Goal: Navigation & Orientation: Understand site structure

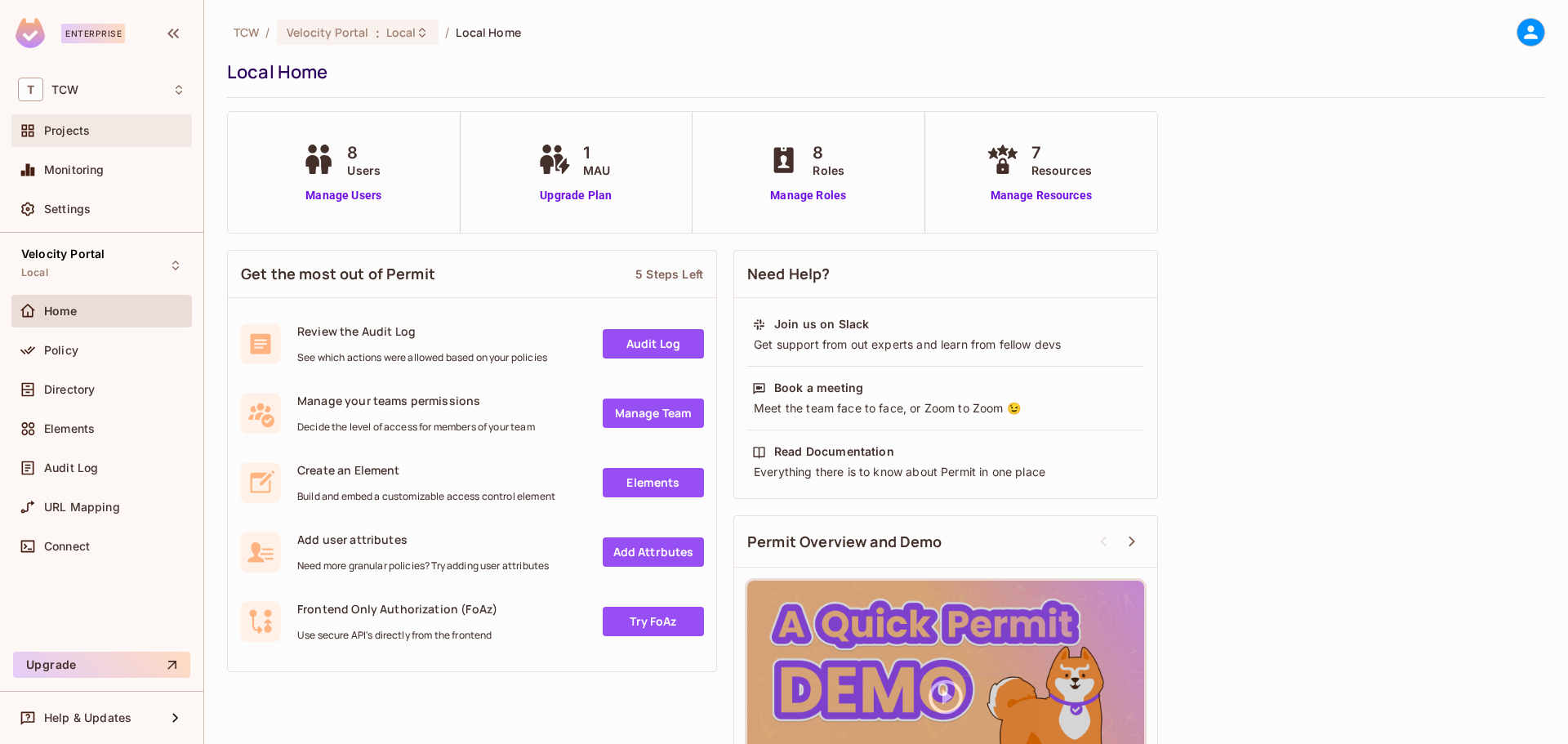
click at [70, 130] on span "Projects" at bounding box center [67, 130] width 46 height 13
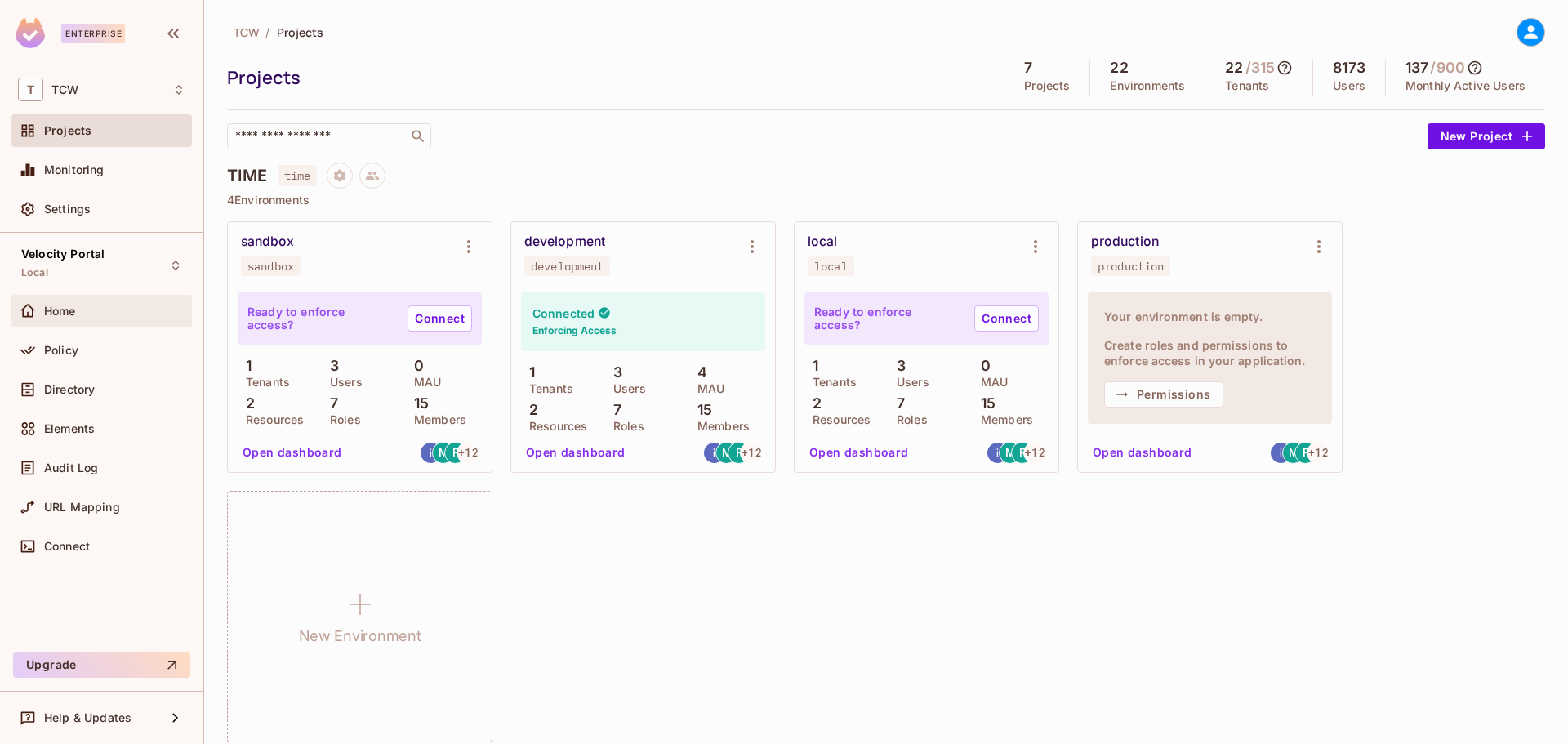
click at [65, 311] on span "Home" at bounding box center [60, 311] width 32 height 13
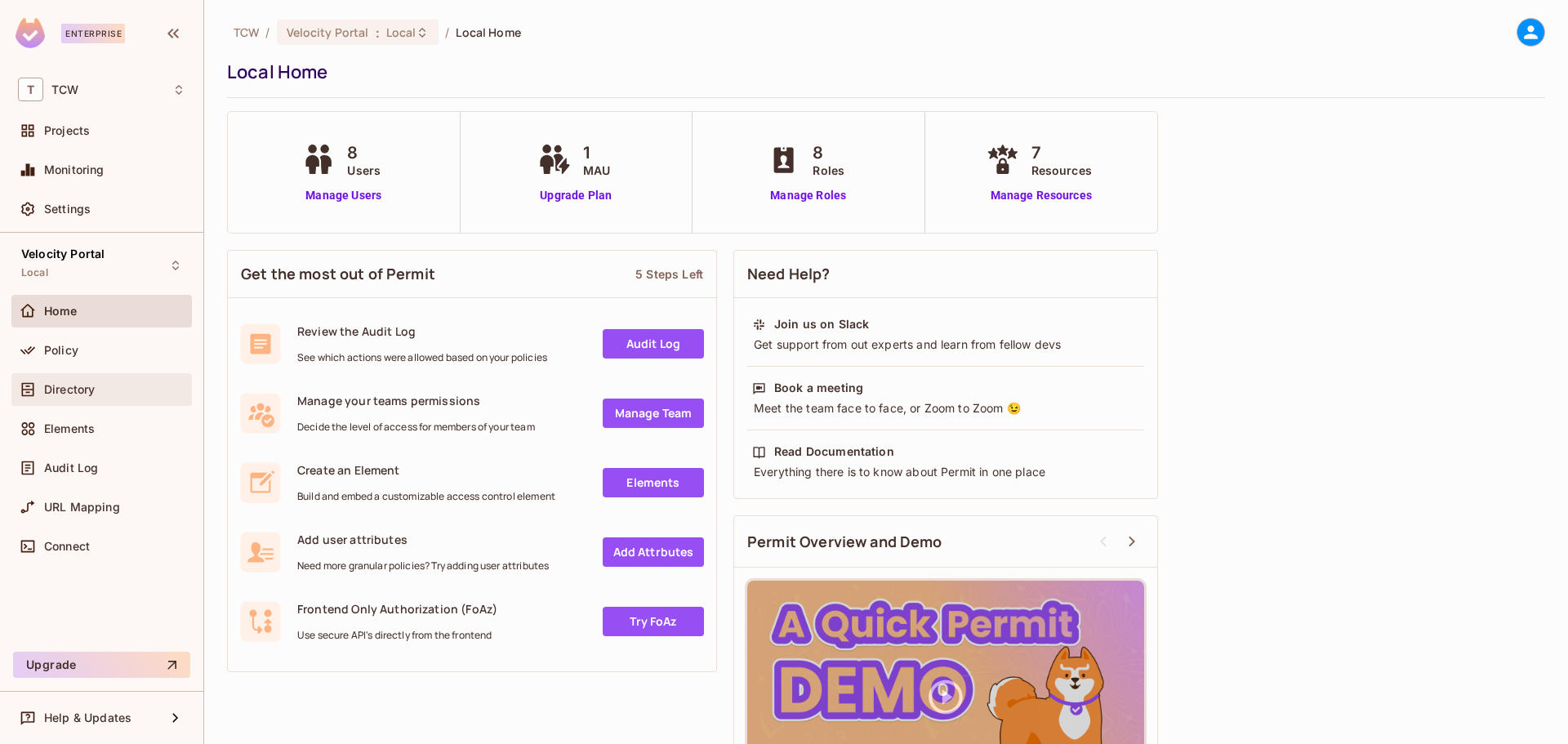
click at [72, 394] on span "Directory" at bounding box center [70, 389] width 51 height 13
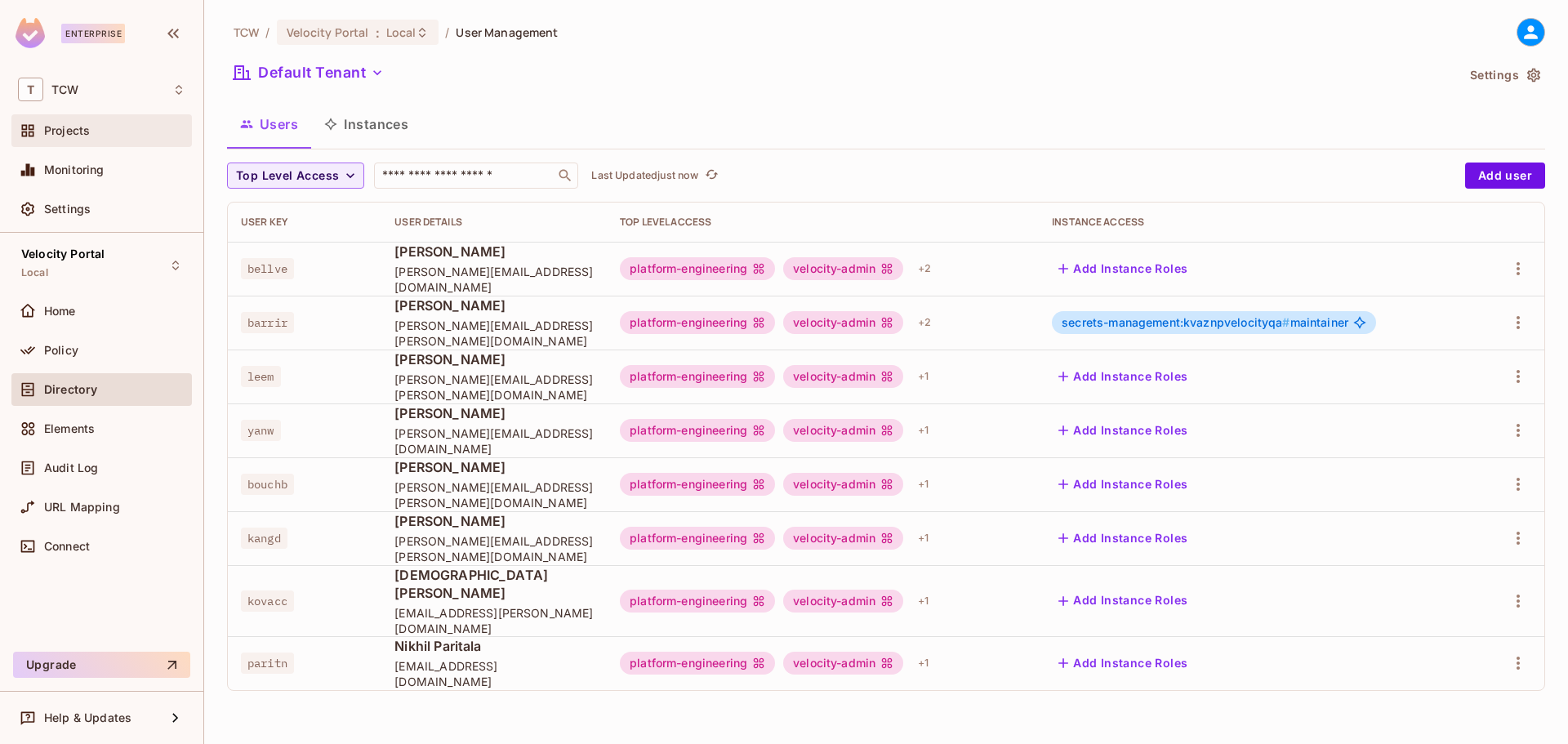
click at [71, 128] on span "Projects" at bounding box center [67, 130] width 46 height 13
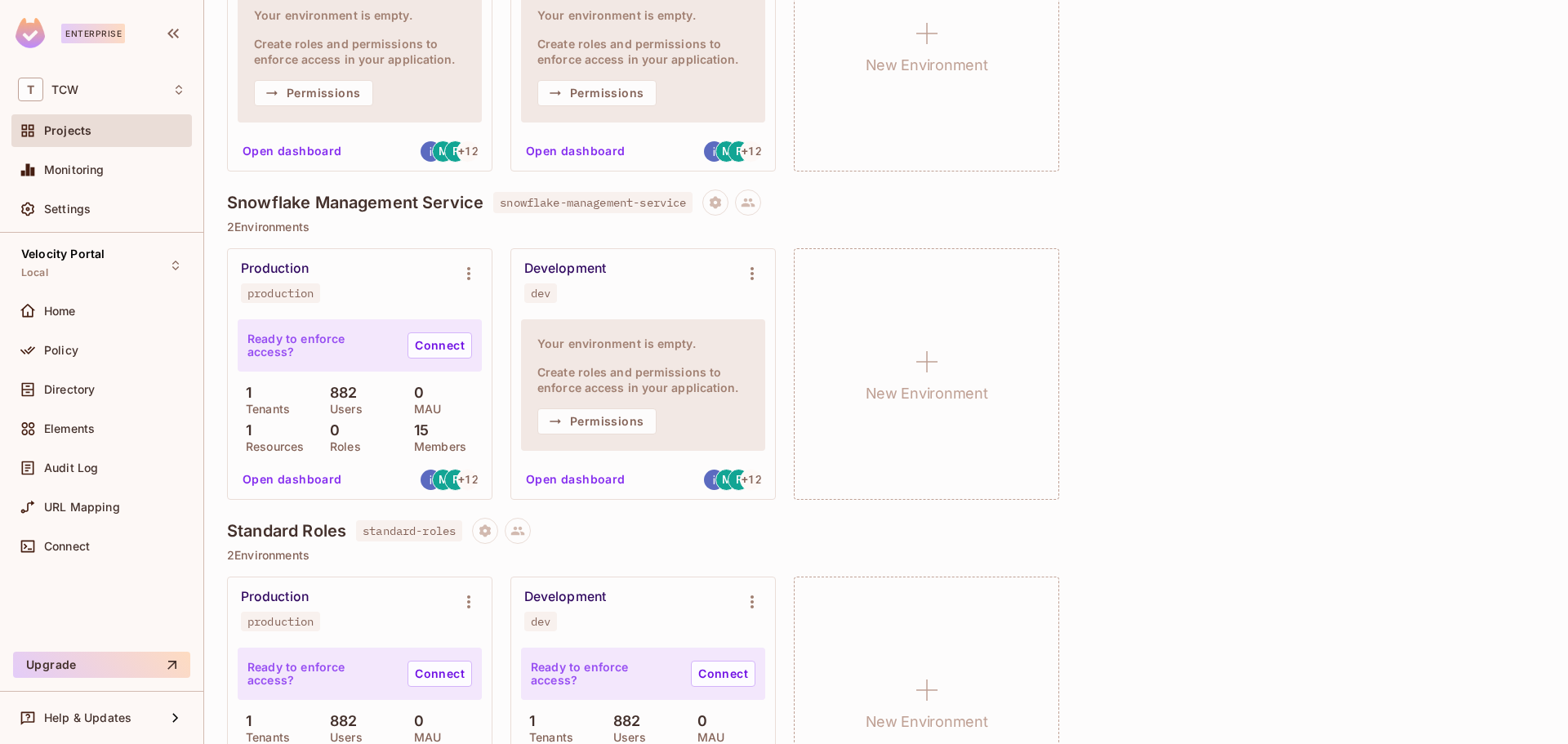
scroll to position [2177, 0]
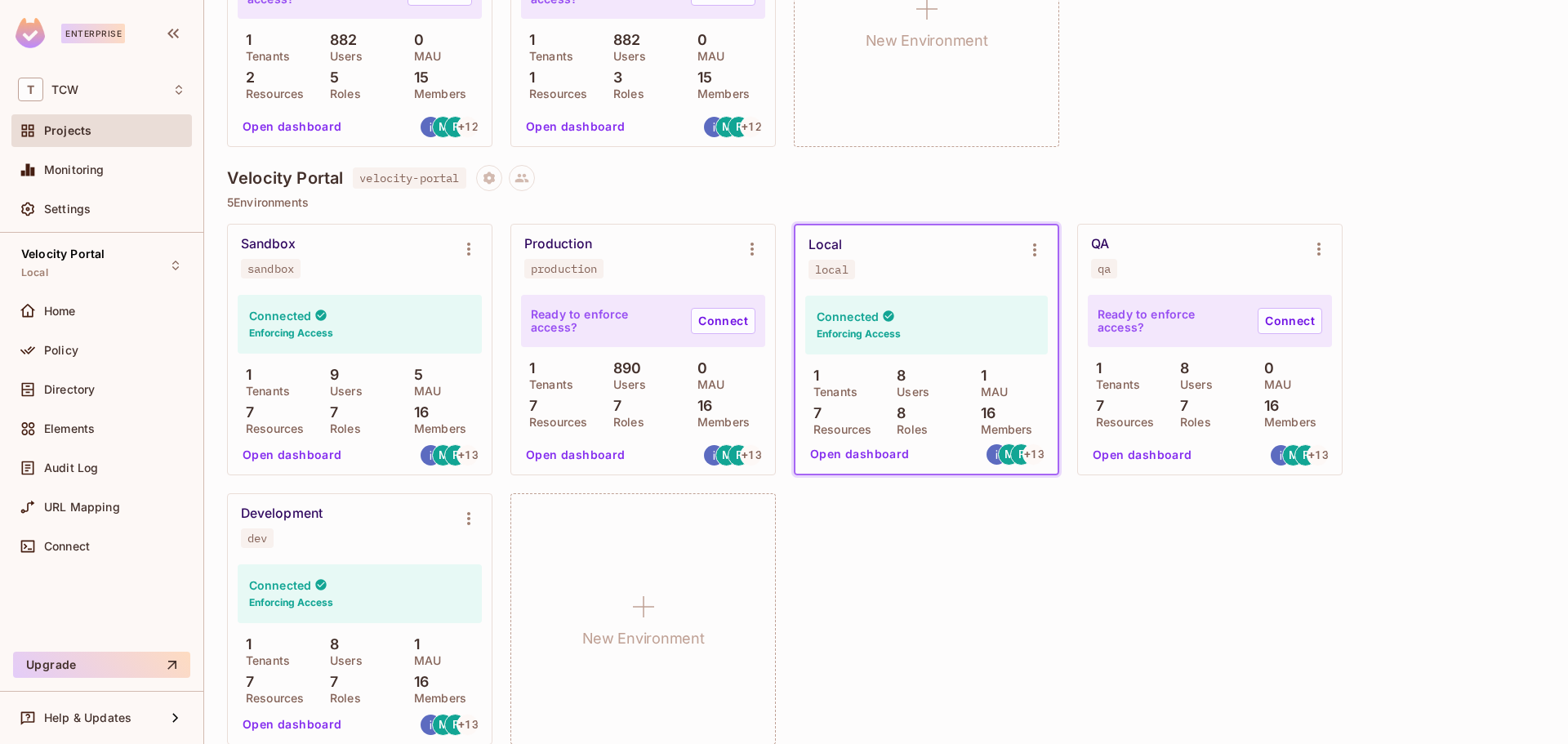
click at [860, 455] on button "Open dashboard" at bounding box center [859, 454] width 112 height 26
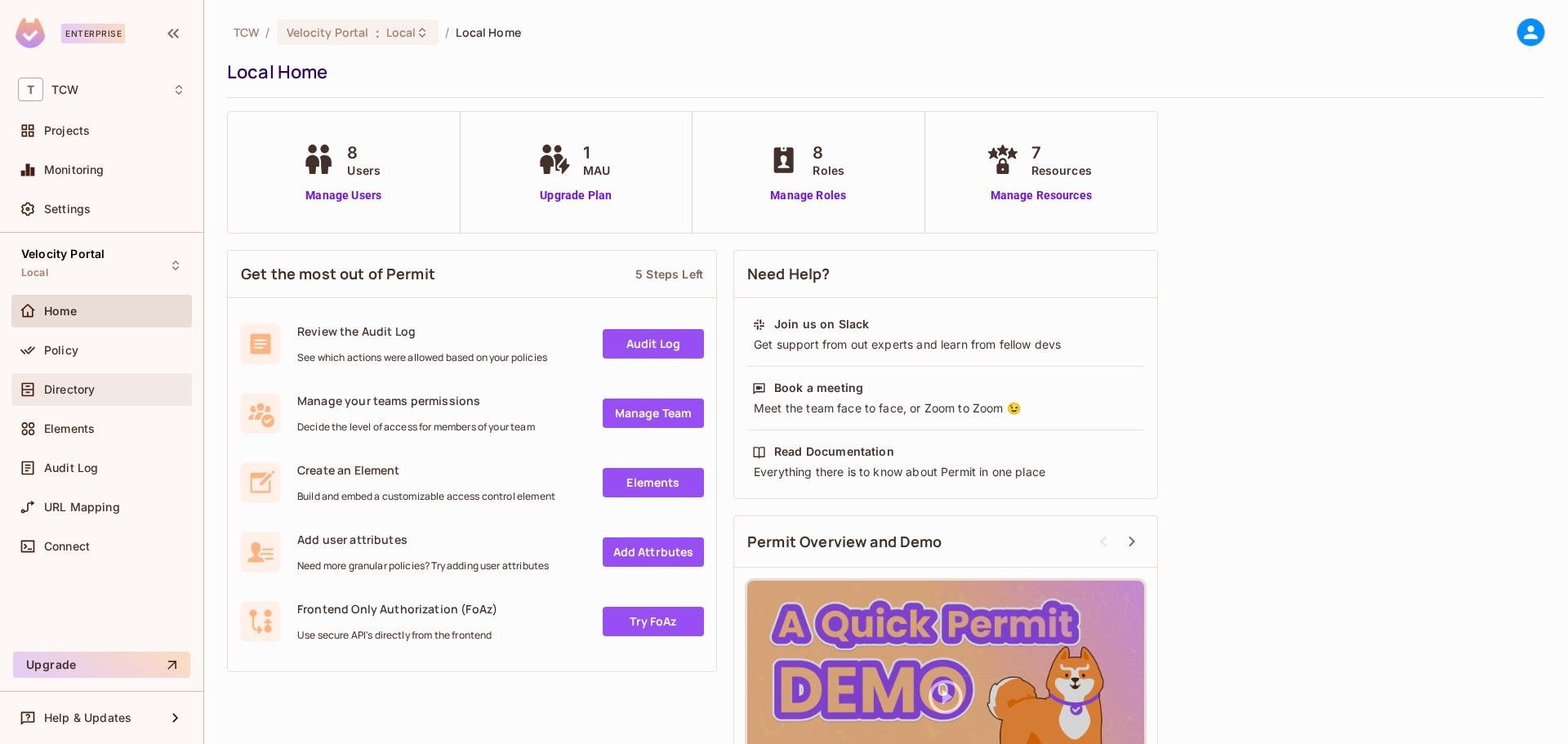
click at [107, 389] on div "Directory" at bounding box center [115, 389] width 141 height 13
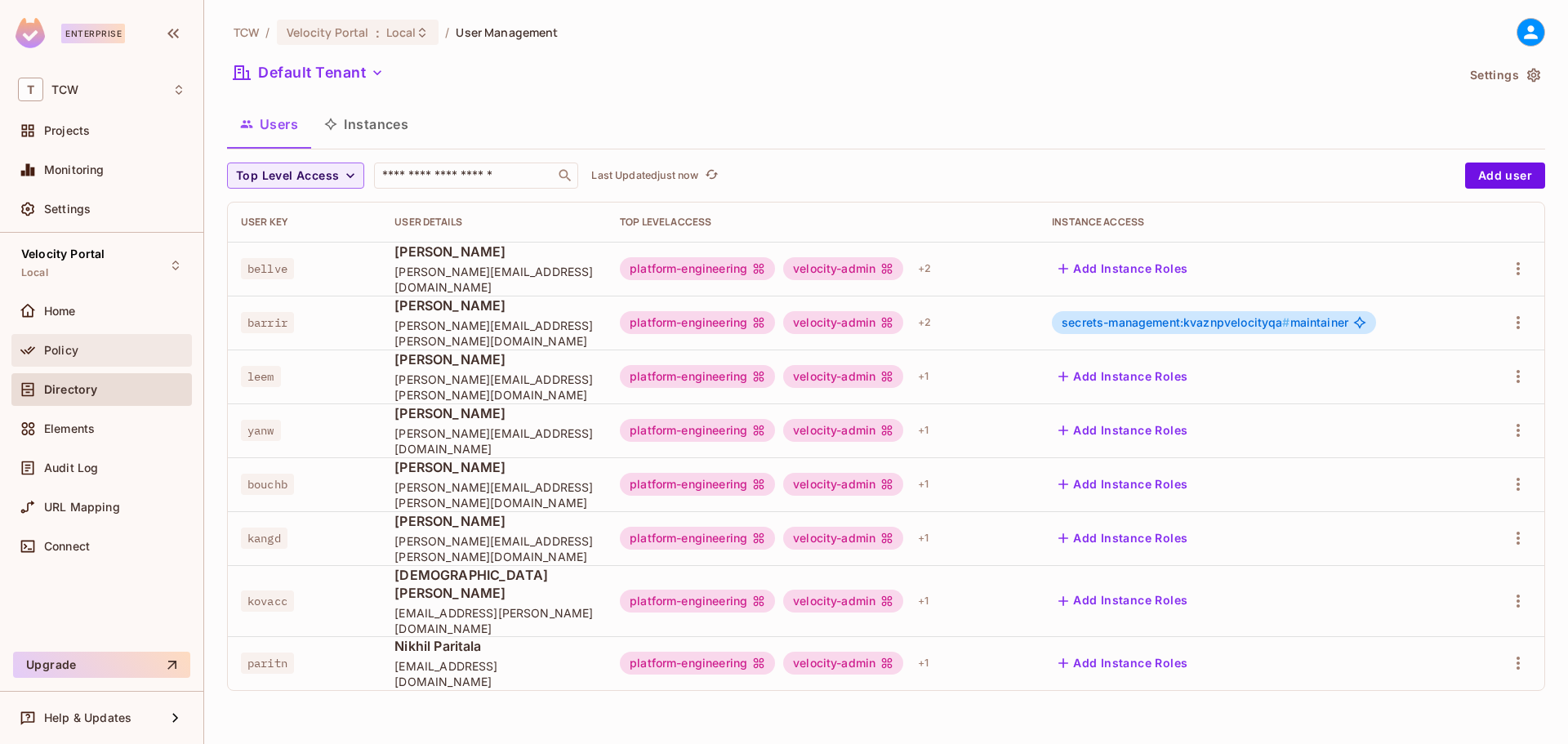
click at [68, 352] on span "Policy" at bounding box center [61, 350] width 34 height 13
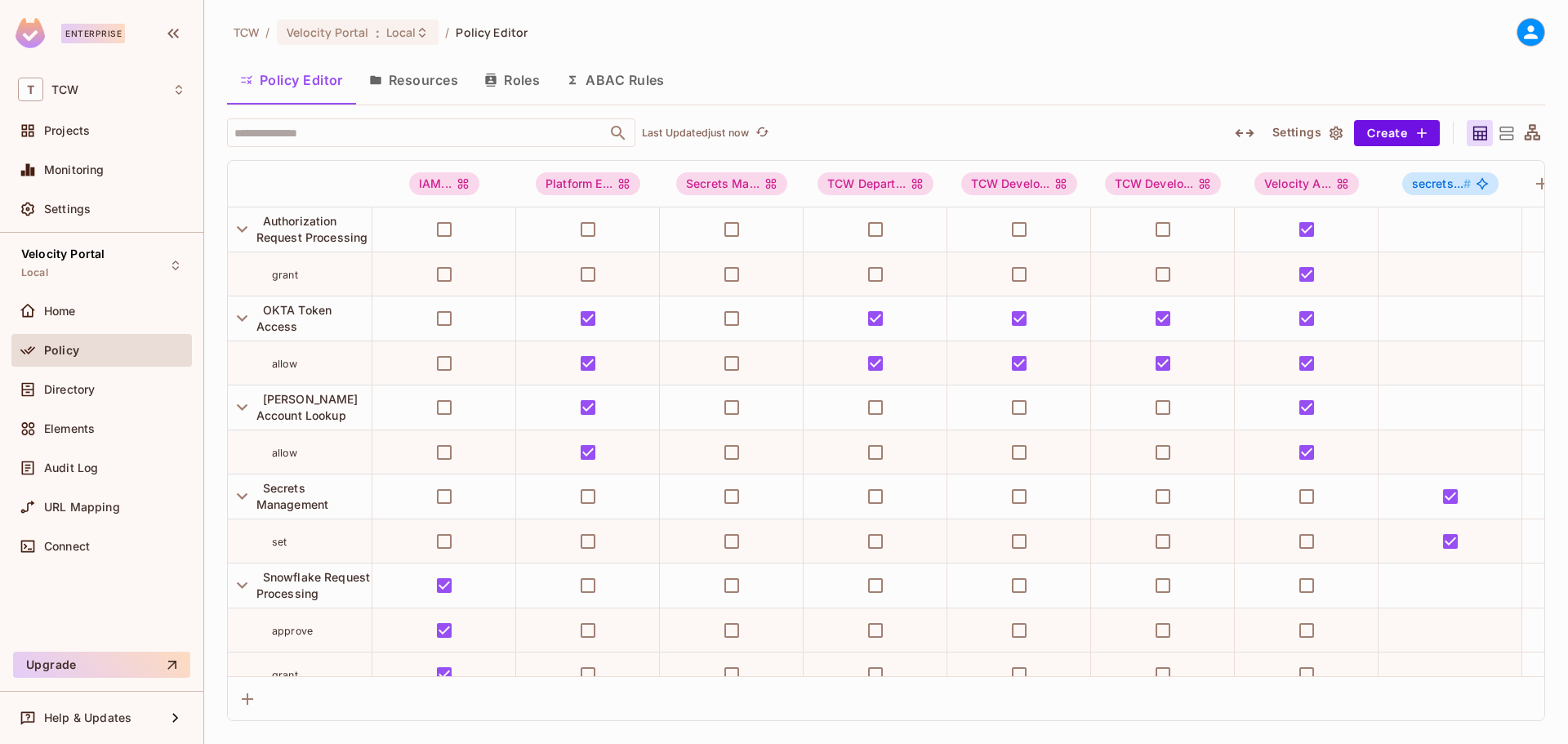
click at [434, 81] on button "Resources" at bounding box center [413, 80] width 115 height 41
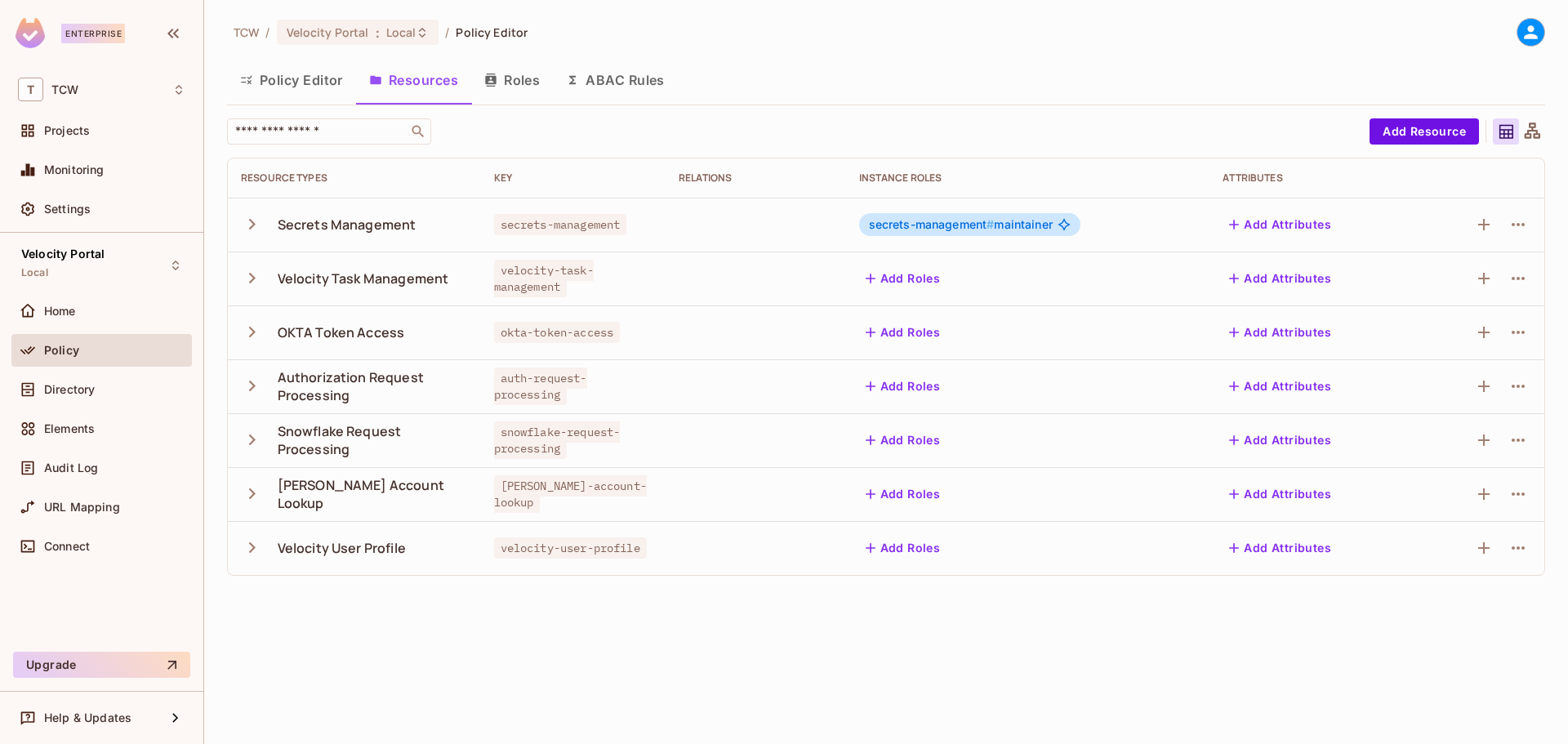
click at [252, 226] on icon "button" at bounding box center [252, 224] width 7 height 11
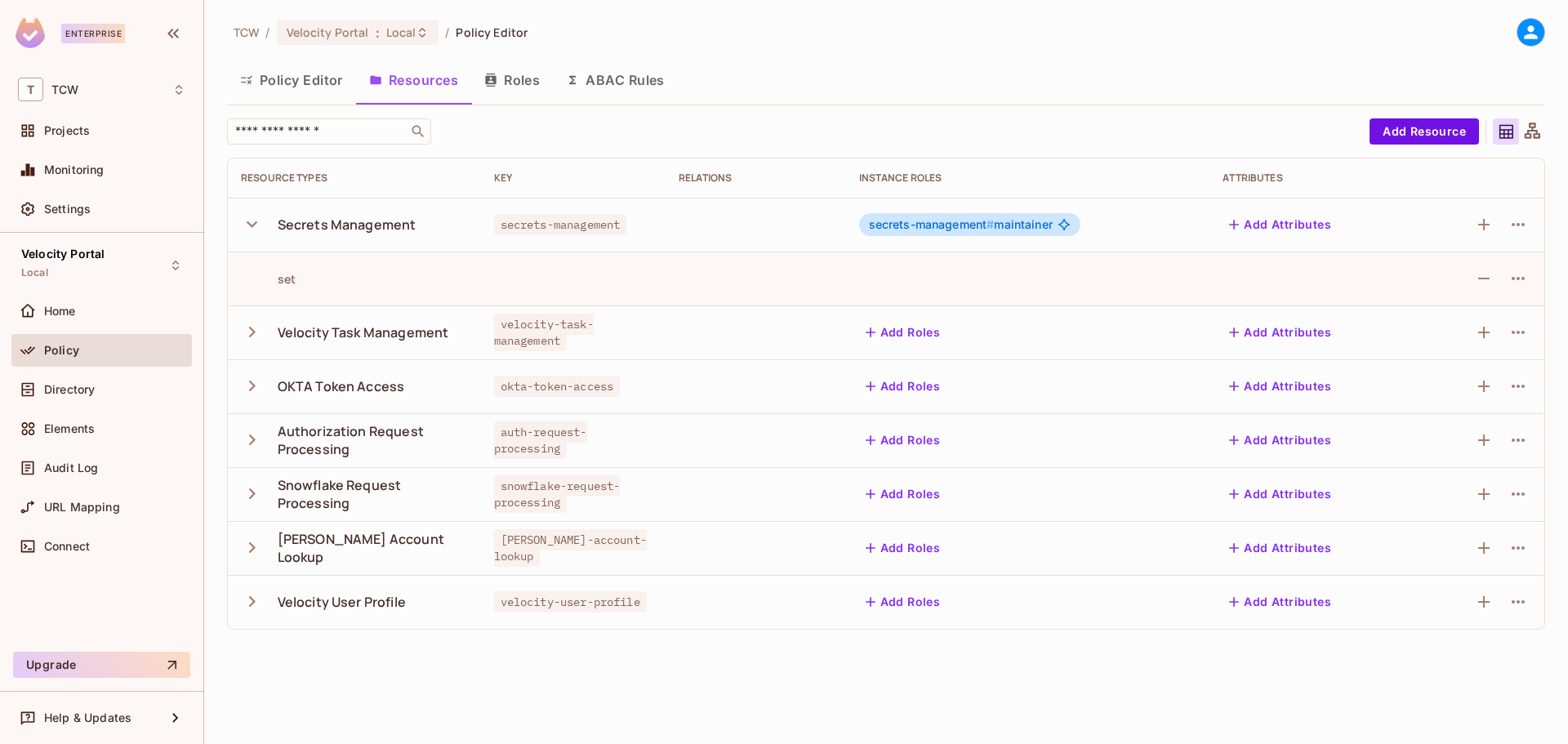
click at [248, 331] on icon "button" at bounding box center [252, 332] width 22 height 22
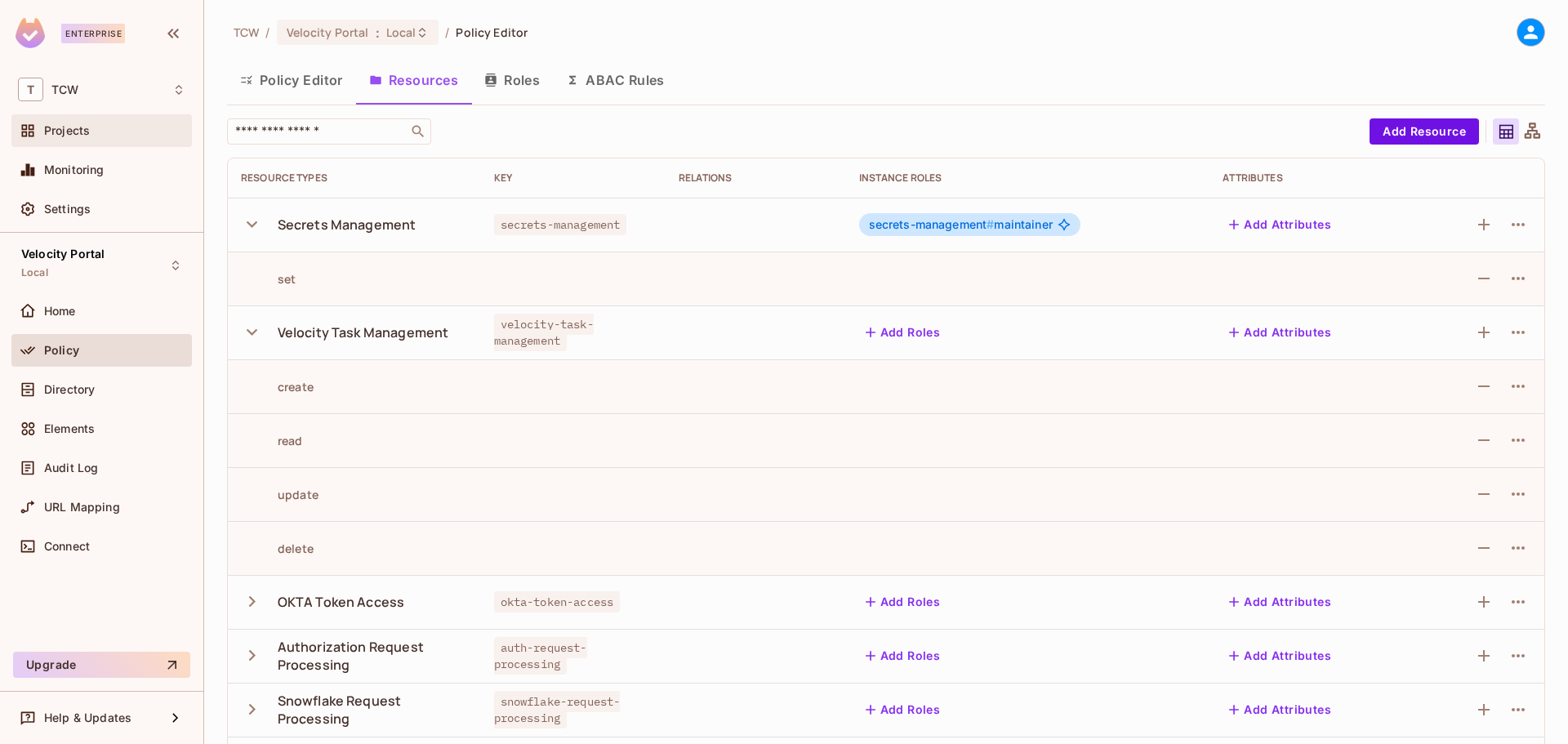
click at [72, 134] on span "Projects" at bounding box center [67, 130] width 46 height 13
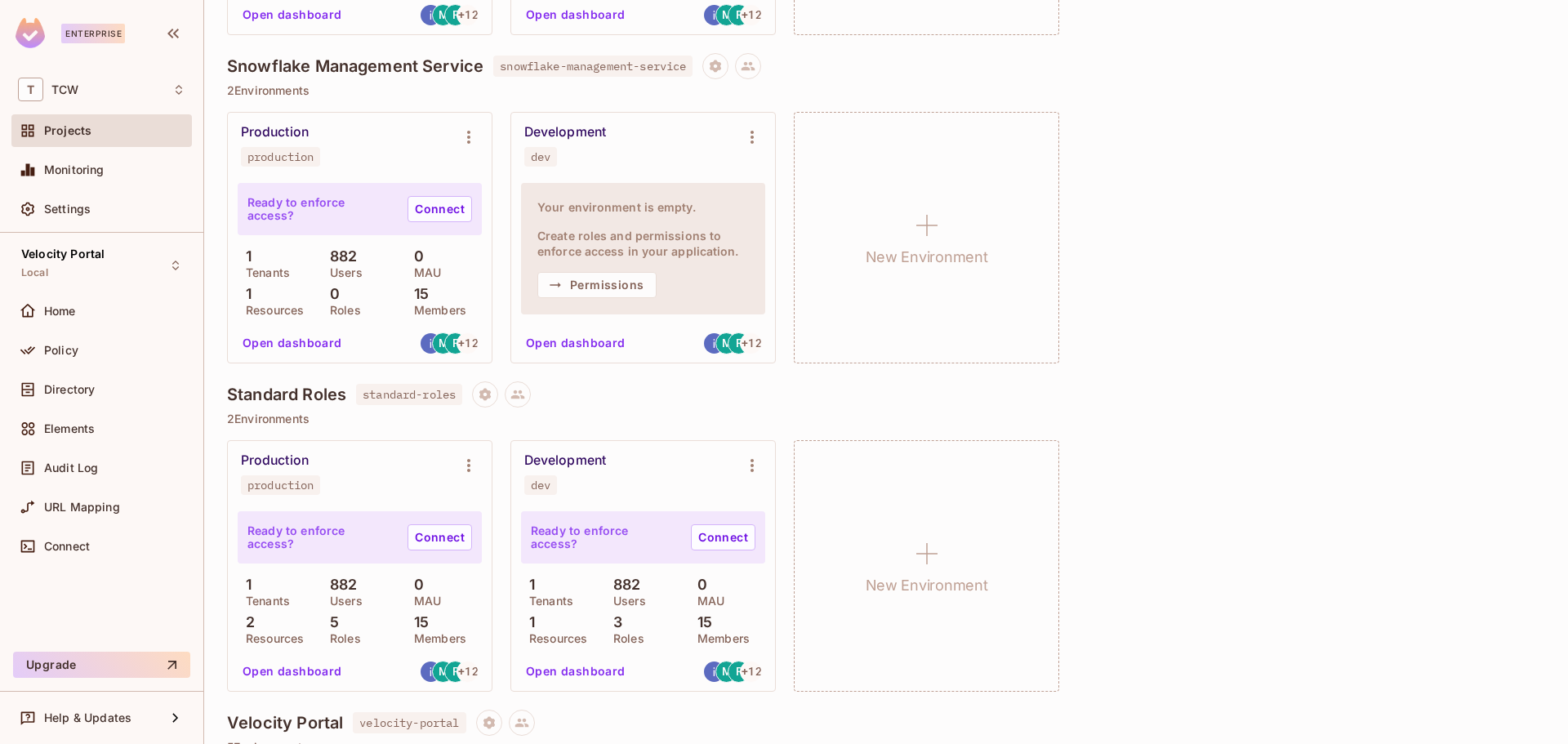
scroll to position [2312, 0]
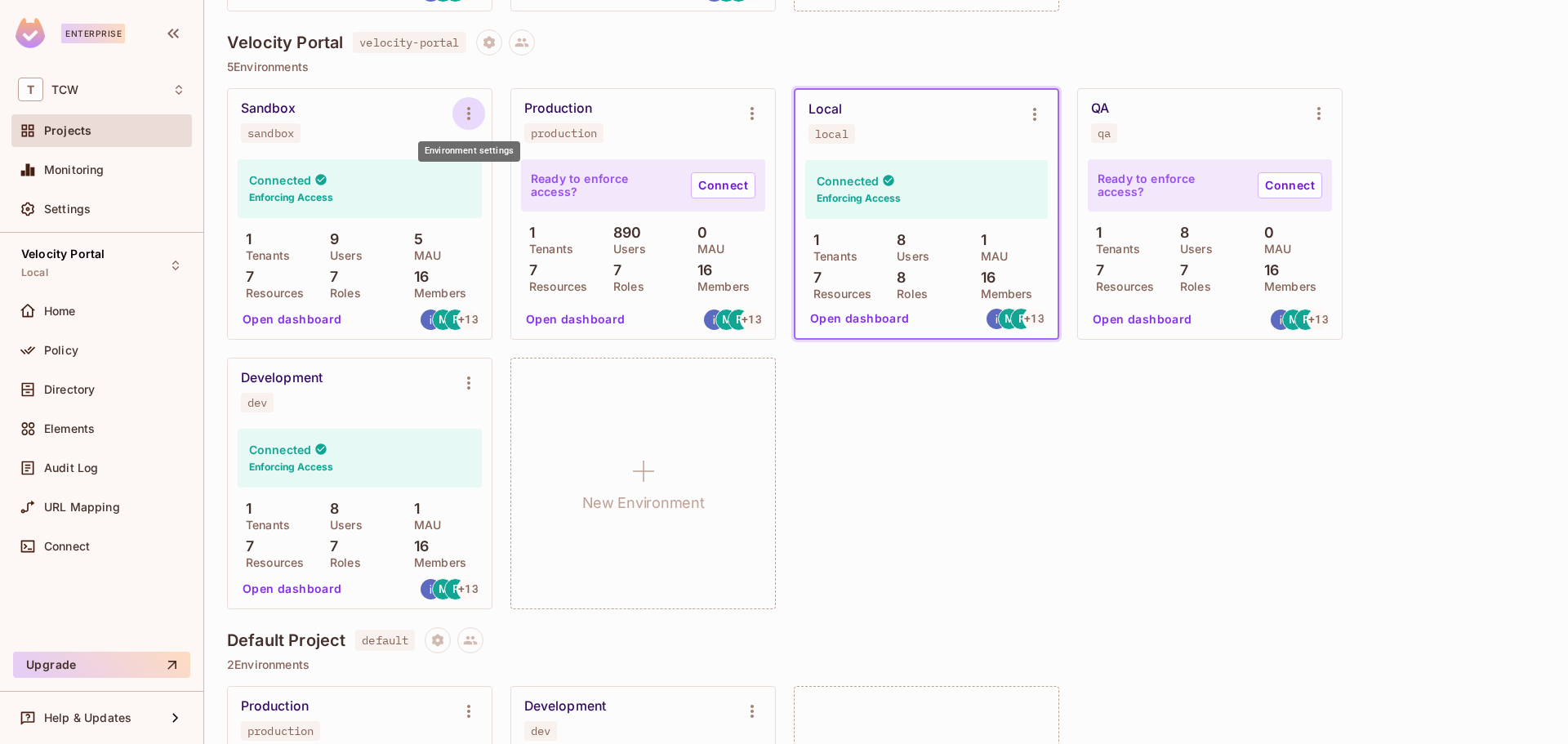
click at [472, 115] on icon "Environment settings" at bounding box center [469, 114] width 20 height 20
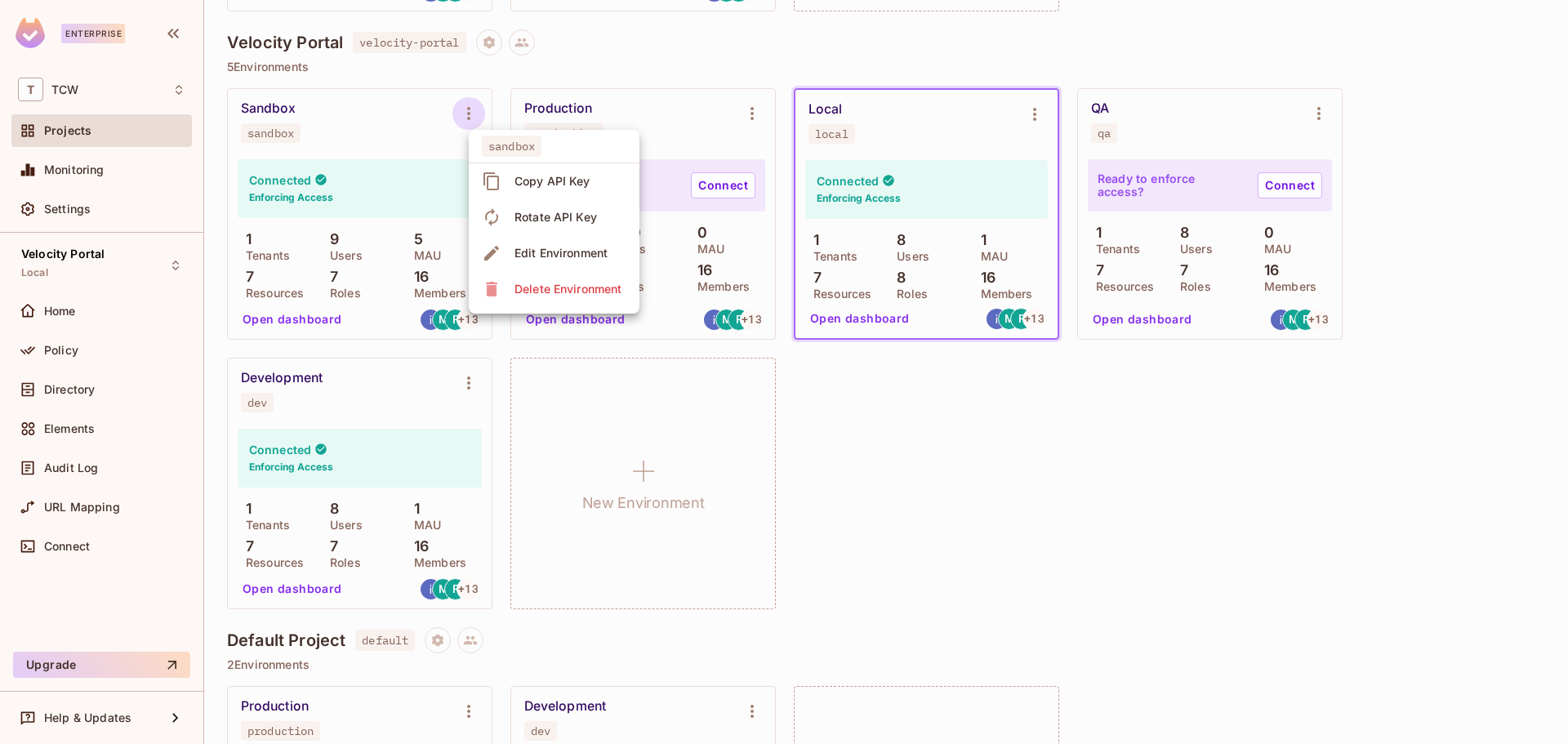
click at [1150, 517] on div at bounding box center [784, 372] width 1568 height 744
